Goal: Task Accomplishment & Management: Manage account settings

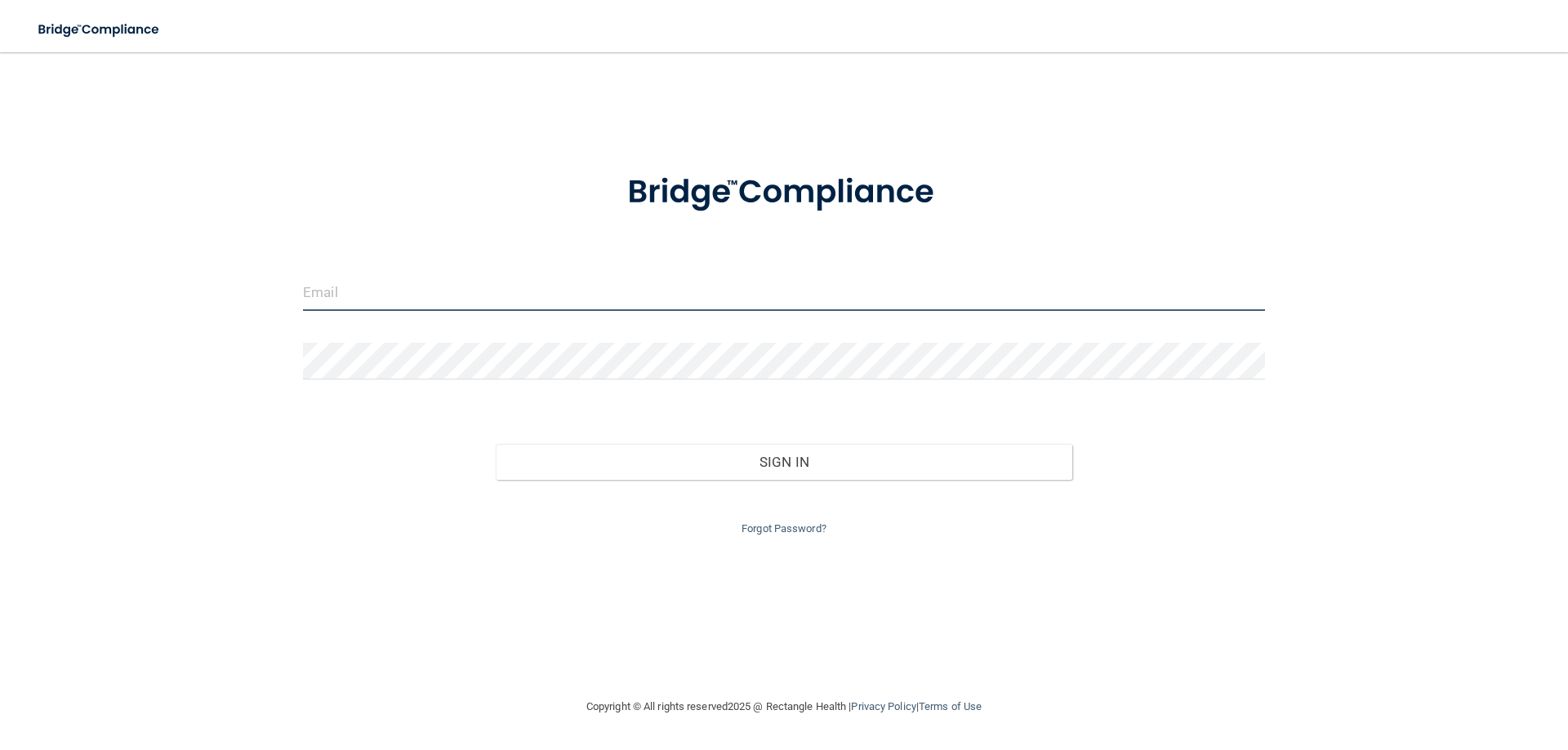
click at [642, 298] on input "email" at bounding box center [784, 292] width 962 height 37
type input "[PERSON_NAME][EMAIL_ADDRESS][PERSON_NAME][DOMAIN_NAME]"
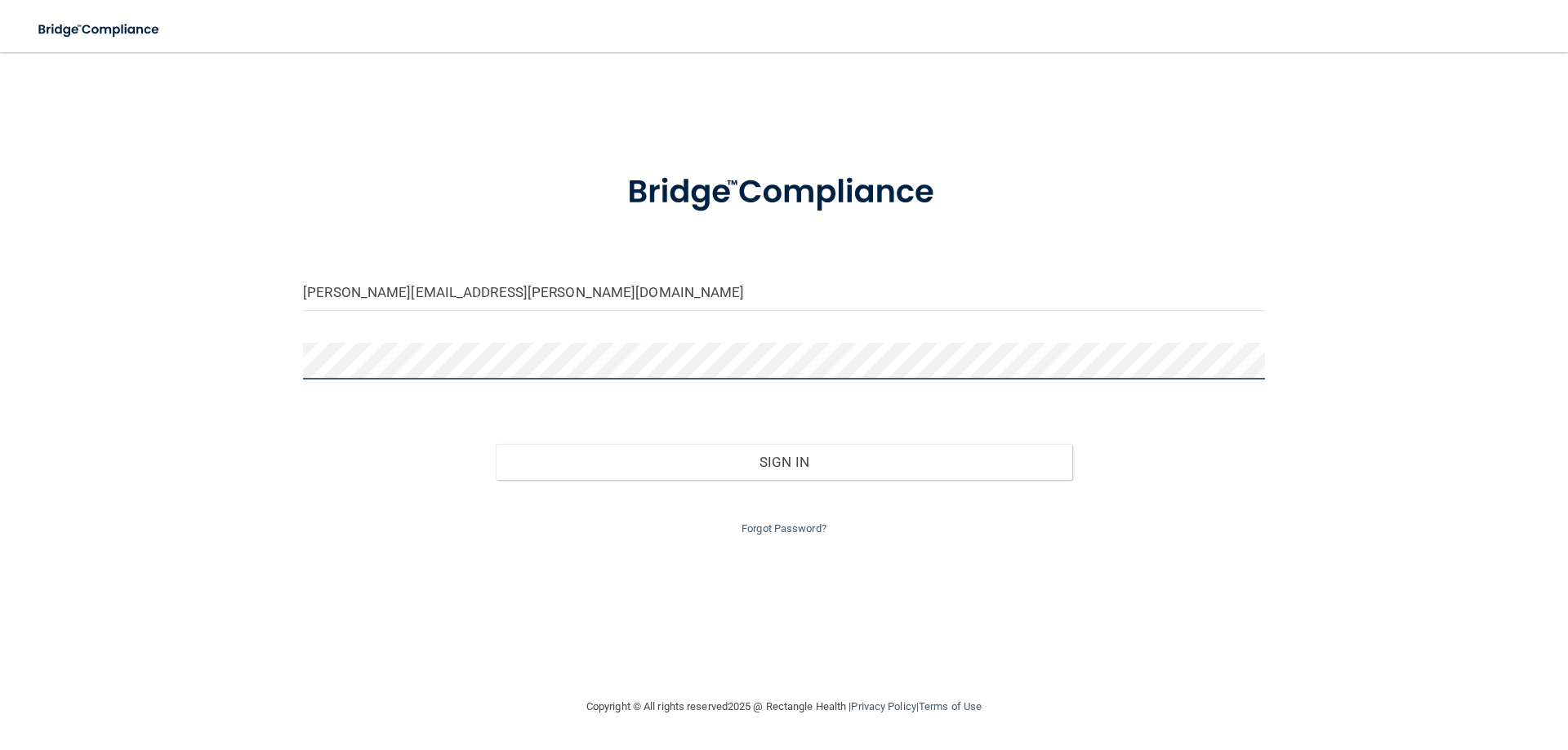
click at [496, 444] on button "Sign In" at bounding box center [784, 462] width 577 height 36
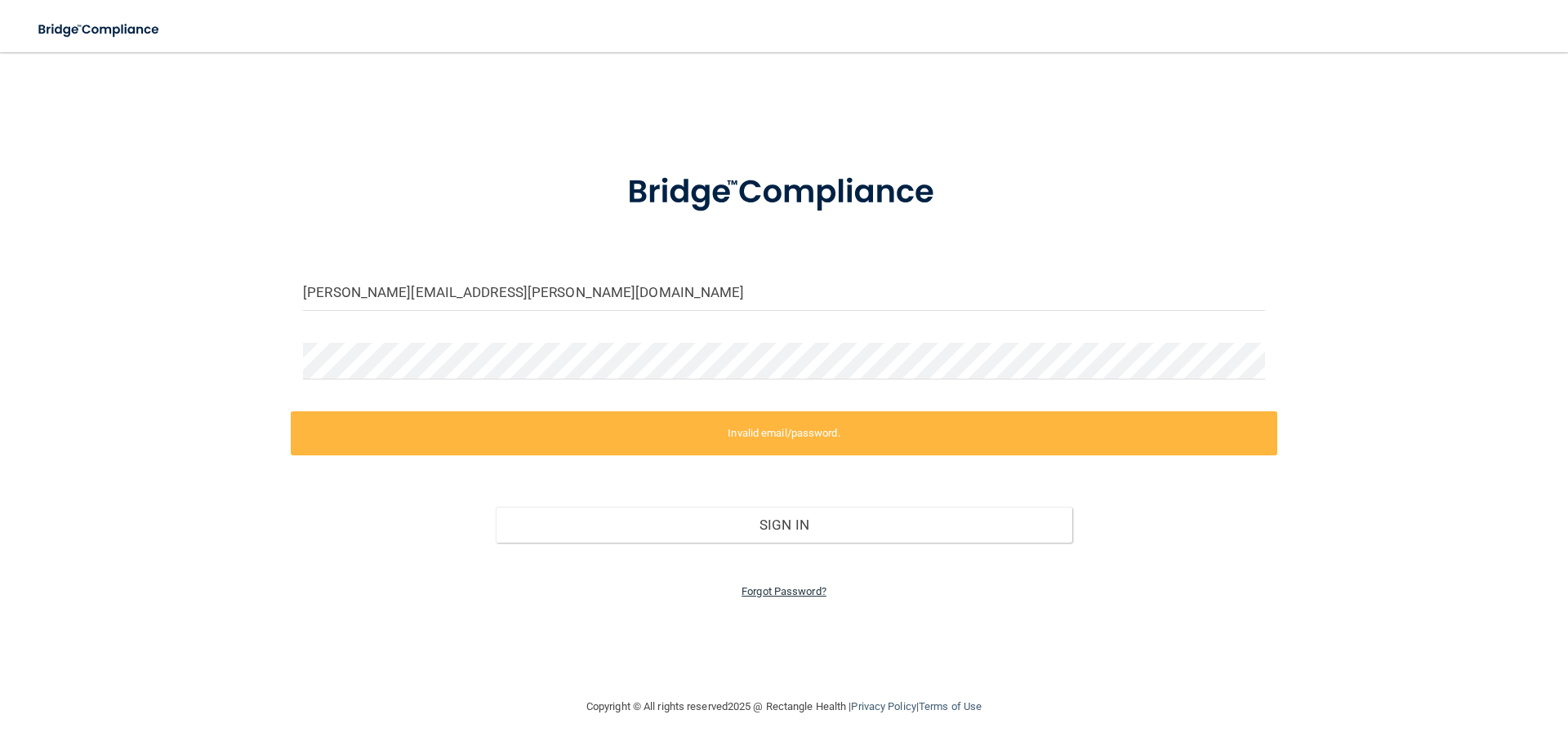
click at [759, 586] on link "Forgot Password?" at bounding box center [783, 591] width 84 height 12
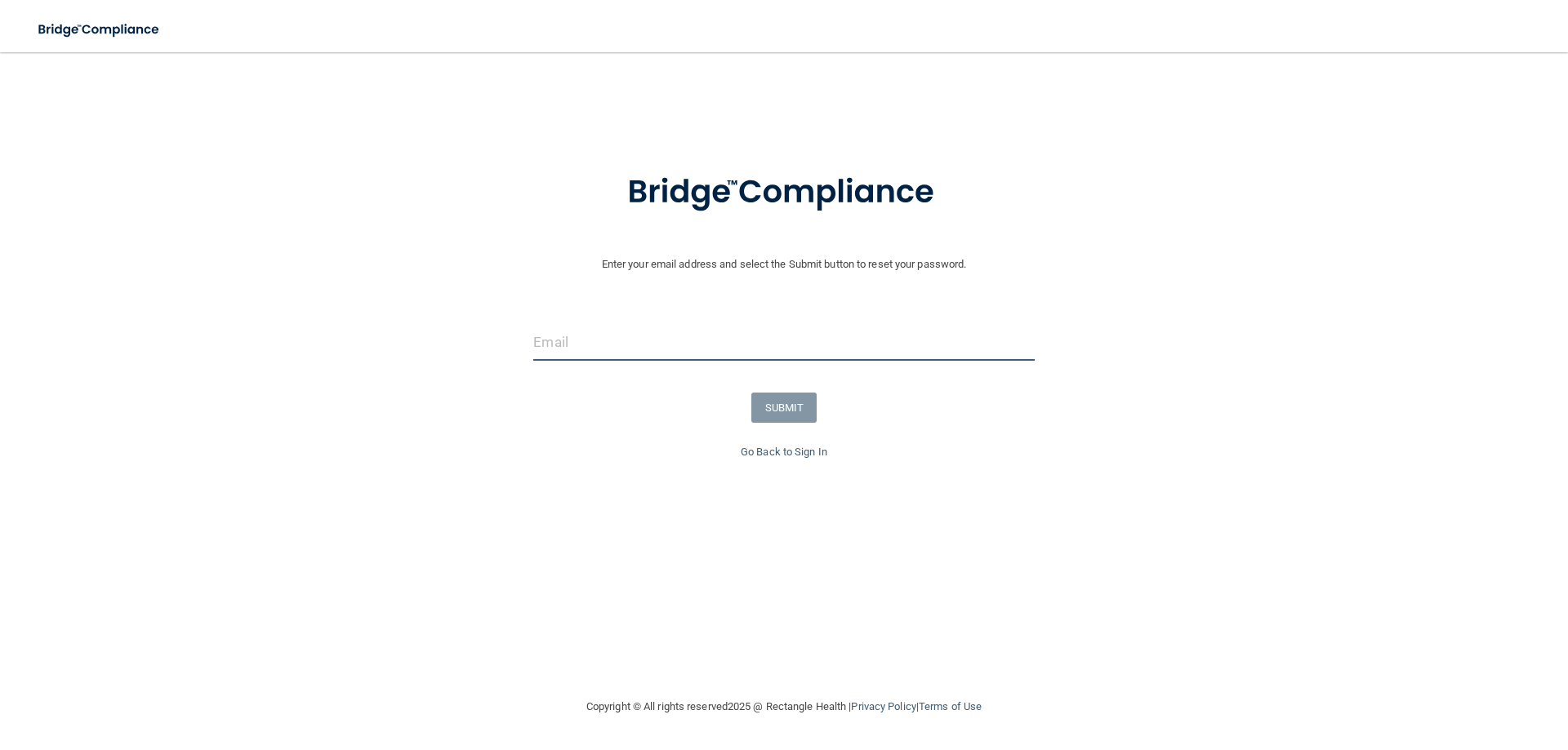
drag, startPoint x: 558, startPoint y: 346, endPoint x: 563, endPoint y: 325, distance: 21.6
click at [562, 326] on input "email" at bounding box center [784, 342] width 501 height 37
type input "[PERSON_NAME][EMAIL_ADDRESS][PERSON_NAME][DOMAIN_NAME]"
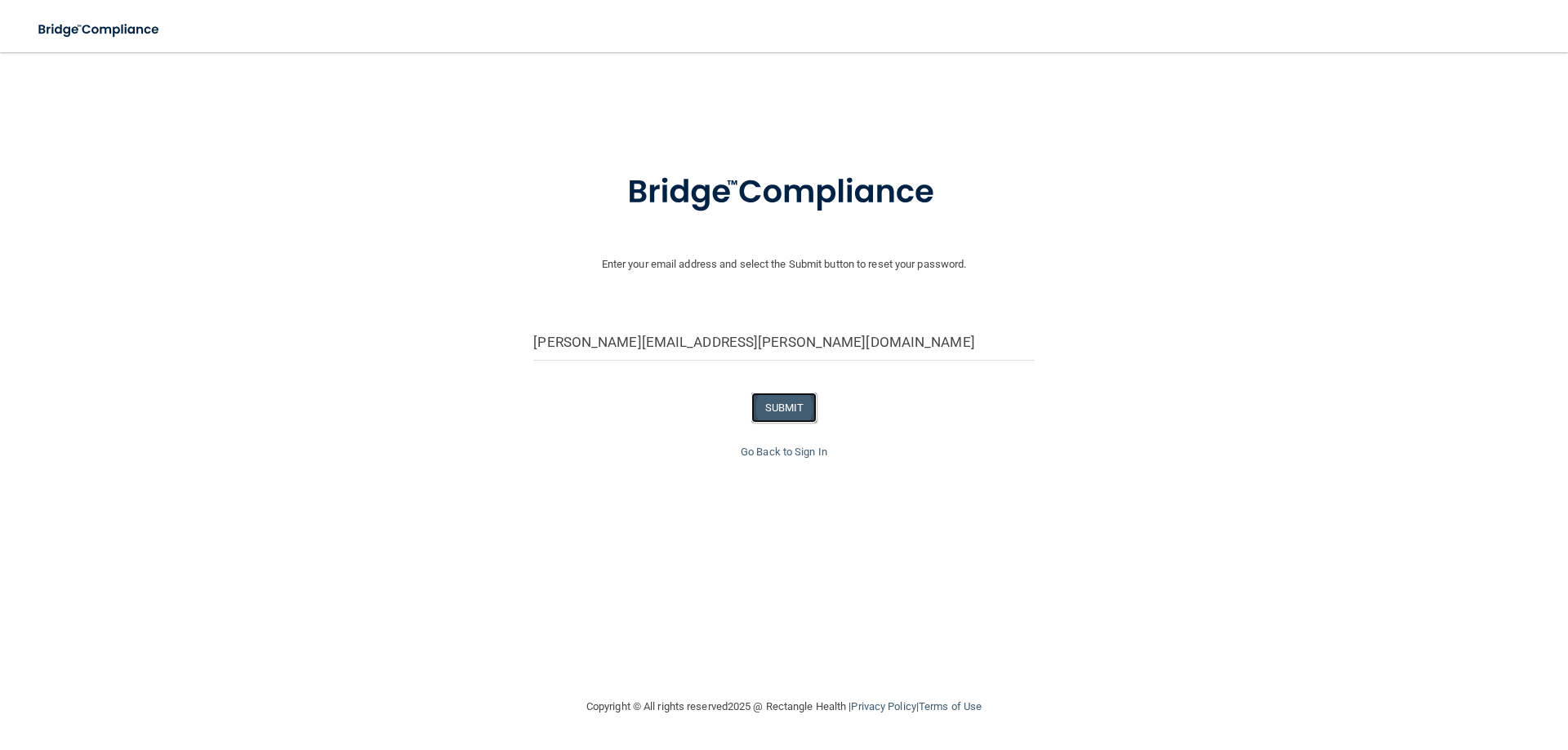
click at [782, 411] on button "SUBMIT" at bounding box center [784, 407] width 67 height 30
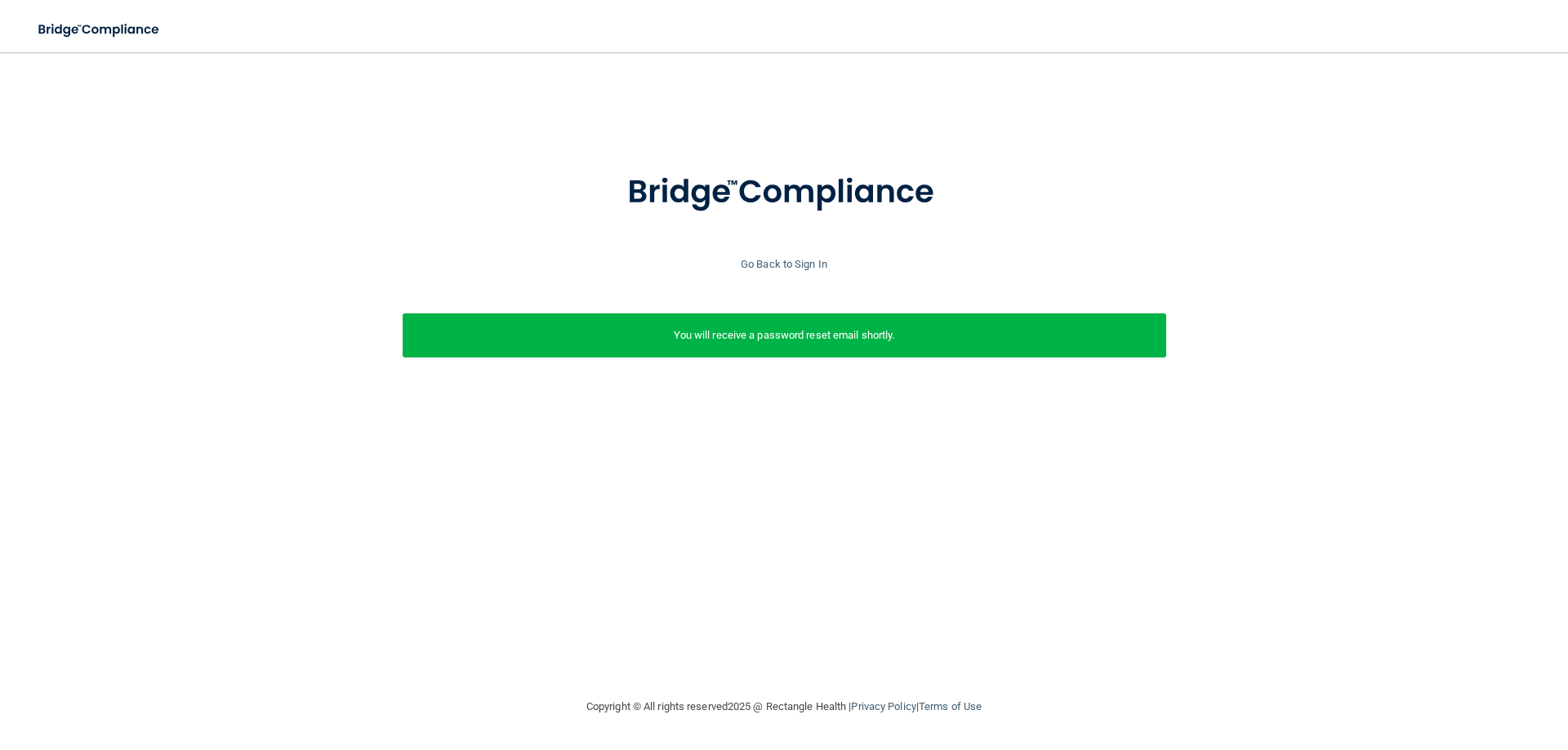
click at [768, 332] on p "You will receive a password reset email shortly." at bounding box center [785, 336] width 739 height 20
click at [774, 261] on link "Go Back to Sign In" at bounding box center [783, 264] width 86 height 12
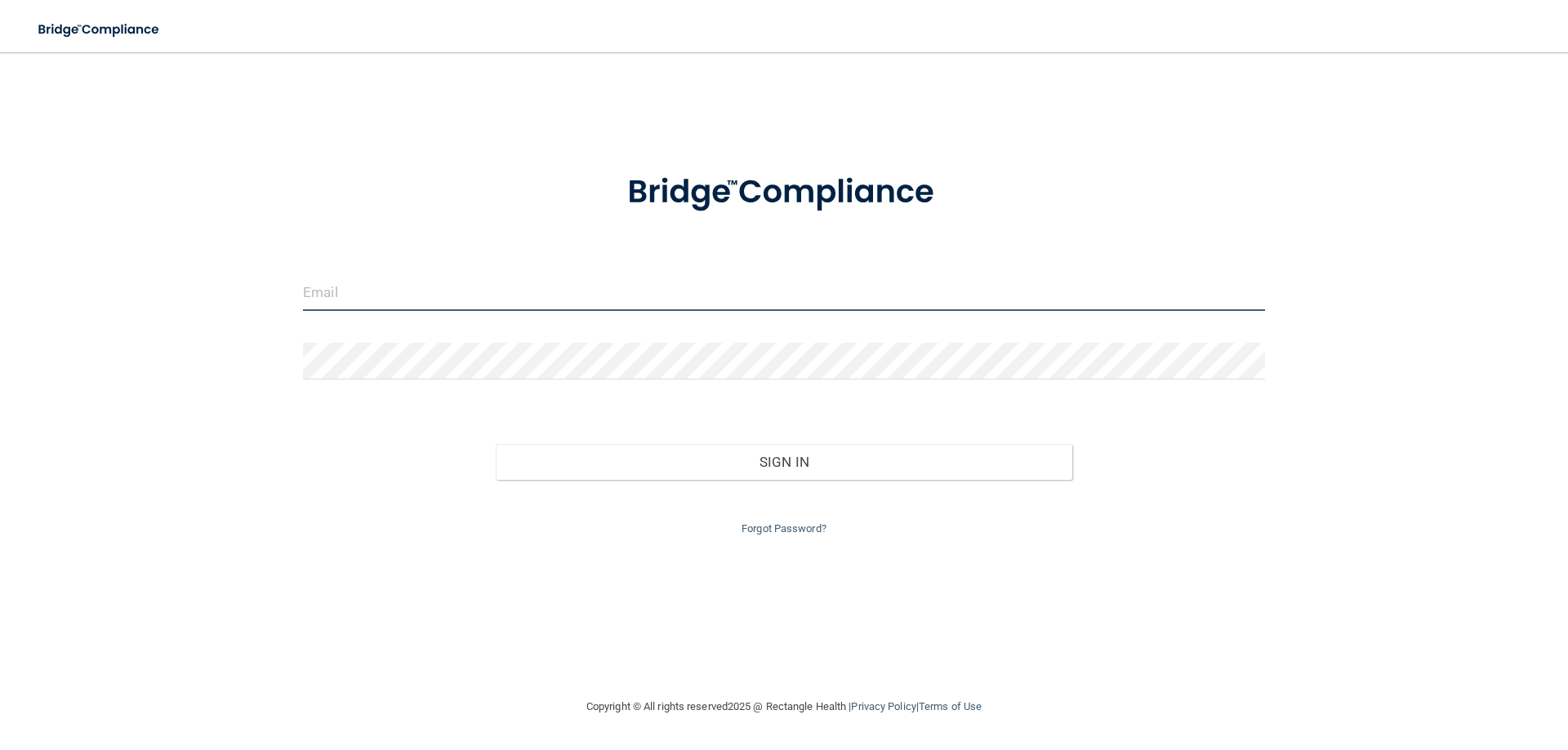
click at [565, 290] on input "email" at bounding box center [784, 292] width 962 height 37
type input "[PERSON_NAME][EMAIL_ADDRESS][PERSON_NAME][DOMAIN_NAME]"
